Goal: Understand process/instructions: Learn how to perform a task or action

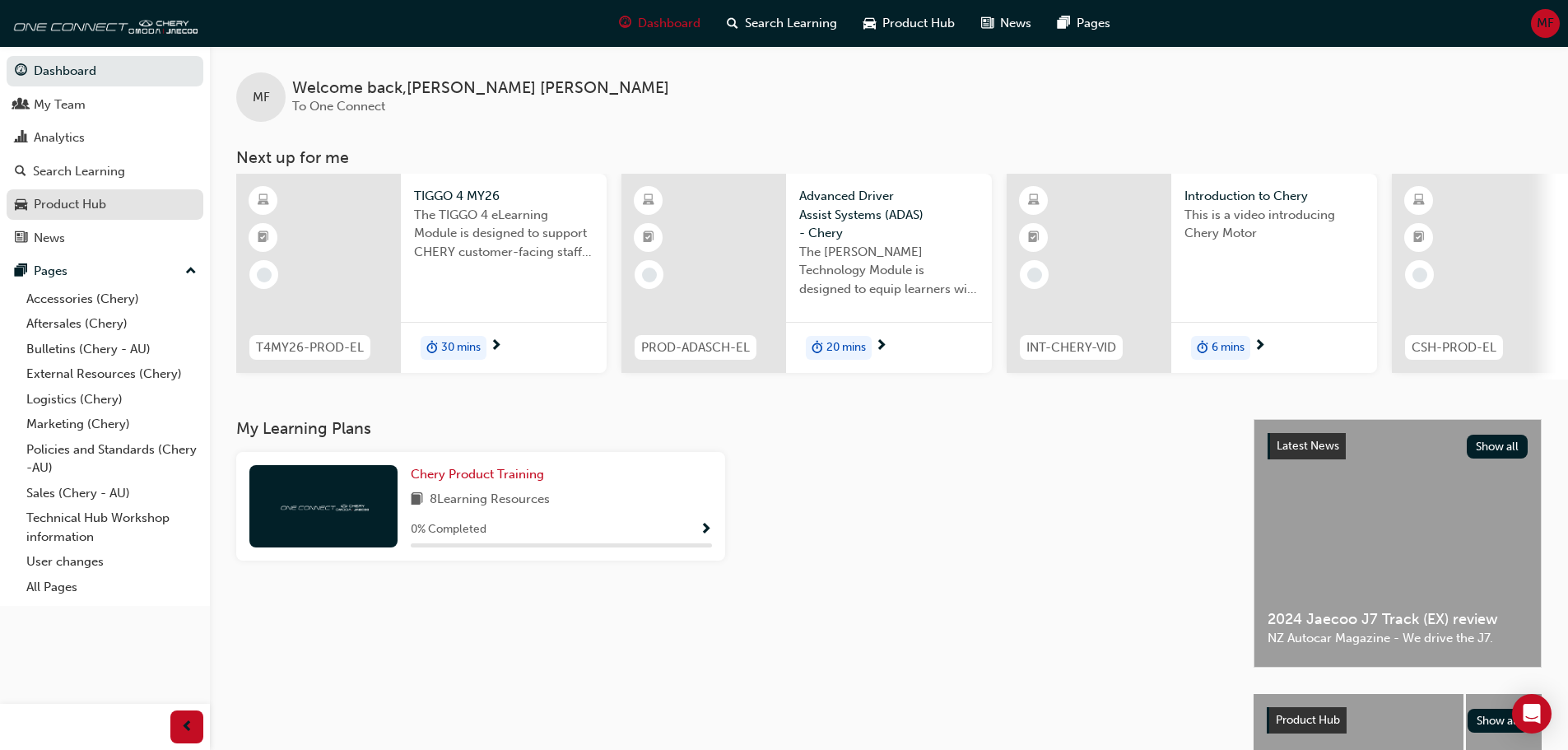
click at [73, 196] on div "Product Hub" at bounding box center [70, 204] width 73 height 19
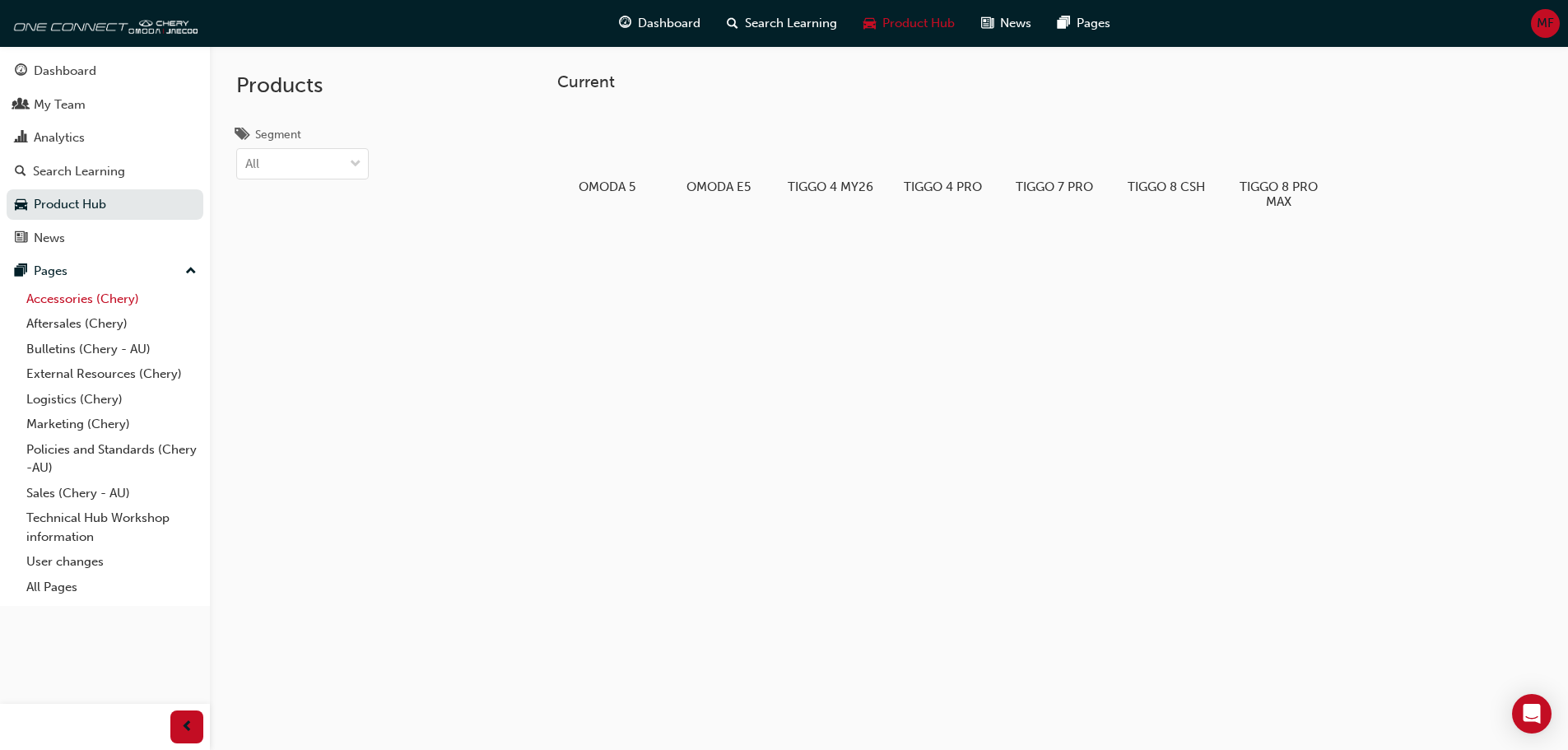
click at [80, 296] on link "Accessories (Chery)" at bounding box center [112, 299] width 183 height 26
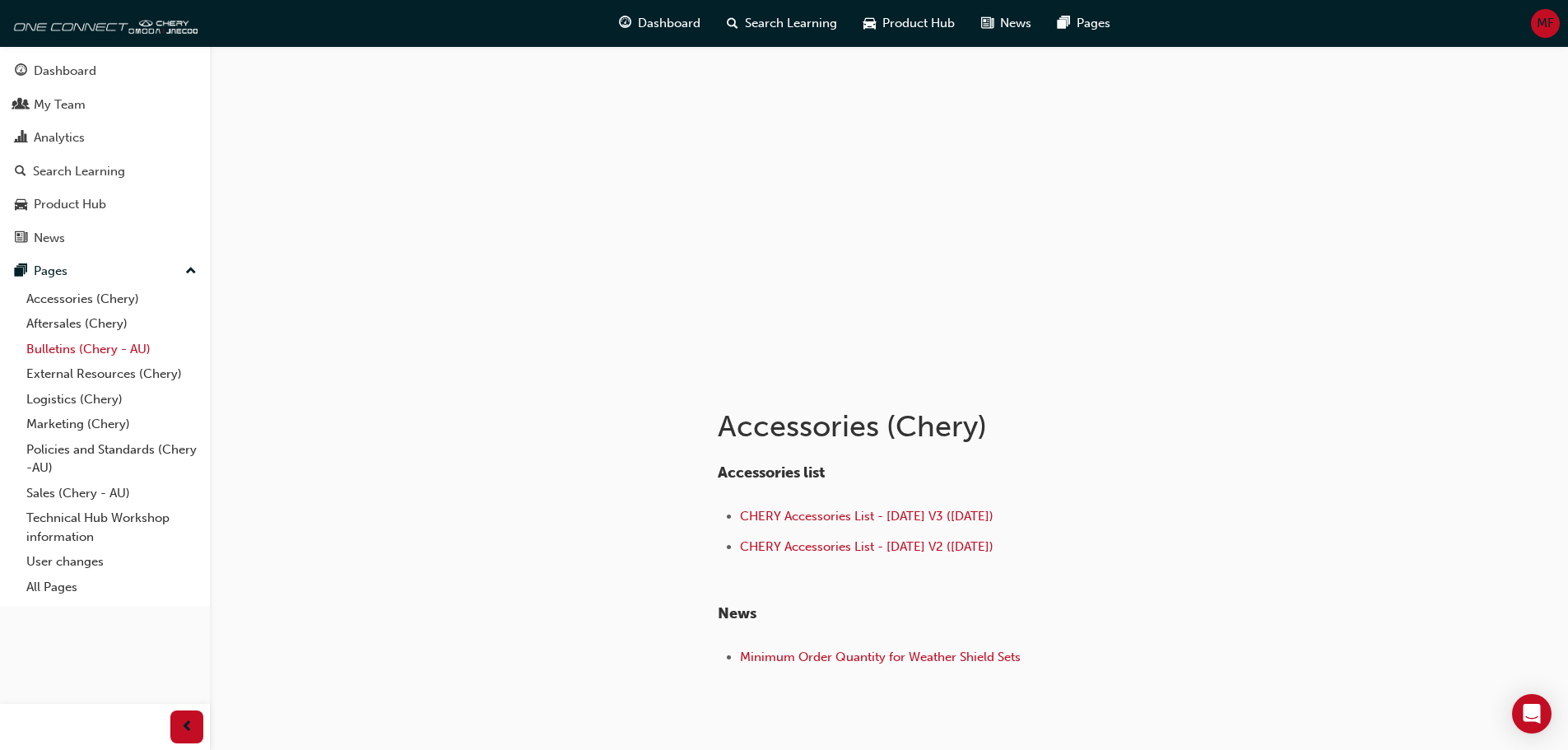
click at [67, 348] on link "Bulletins (Chery - AU)" at bounding box center [112, 349] width 183 height 26
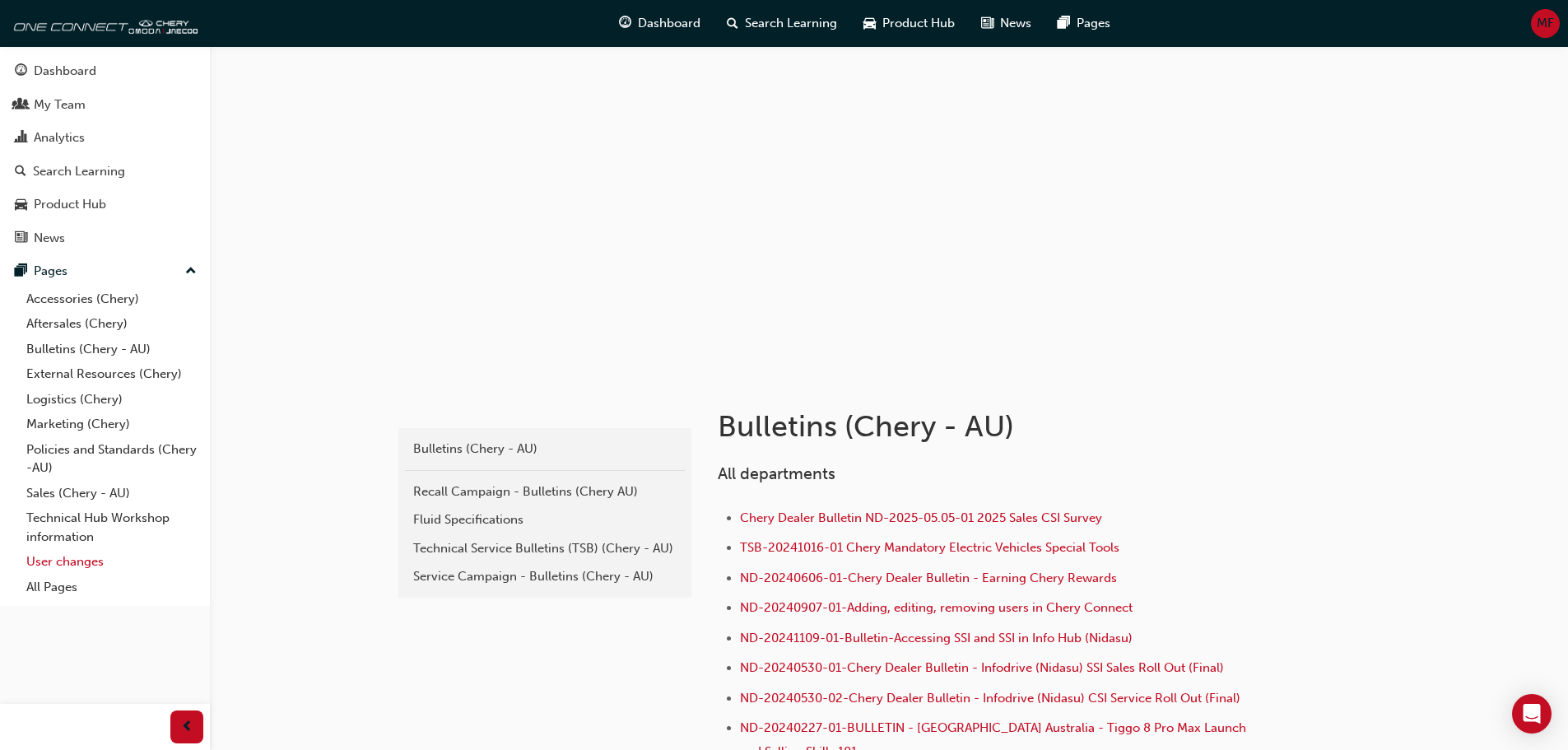
click at [72, 558] on link "User changes" at bounding box center [112, 561] width 183 height 26
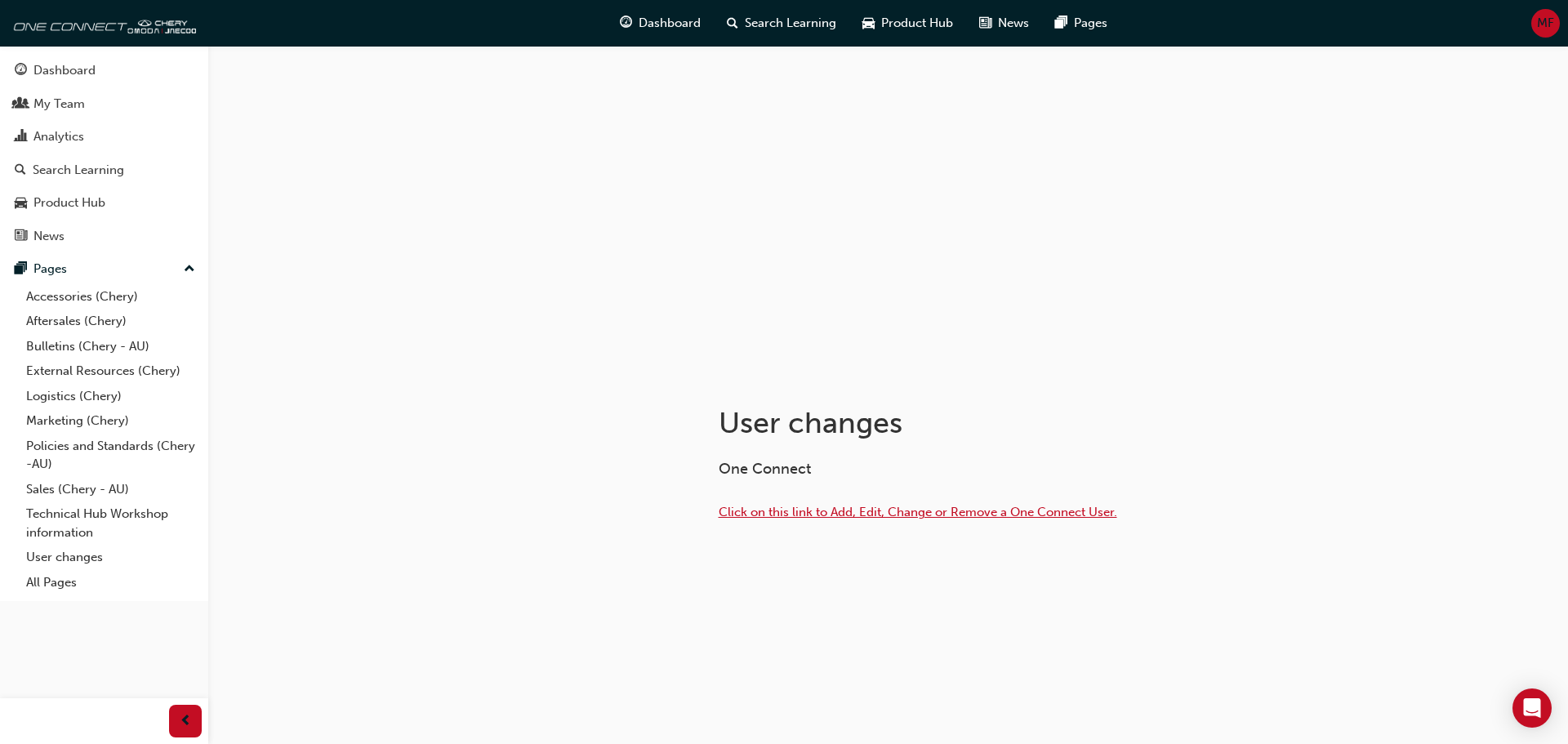
click at [797, 505] on span "Click on this link to Add, Edit, Change or Remove a One Connect User." at bounding box center [918, 512] width 399 height 15
